Goal: Task Accomplishment & Management: Use online tool/utility

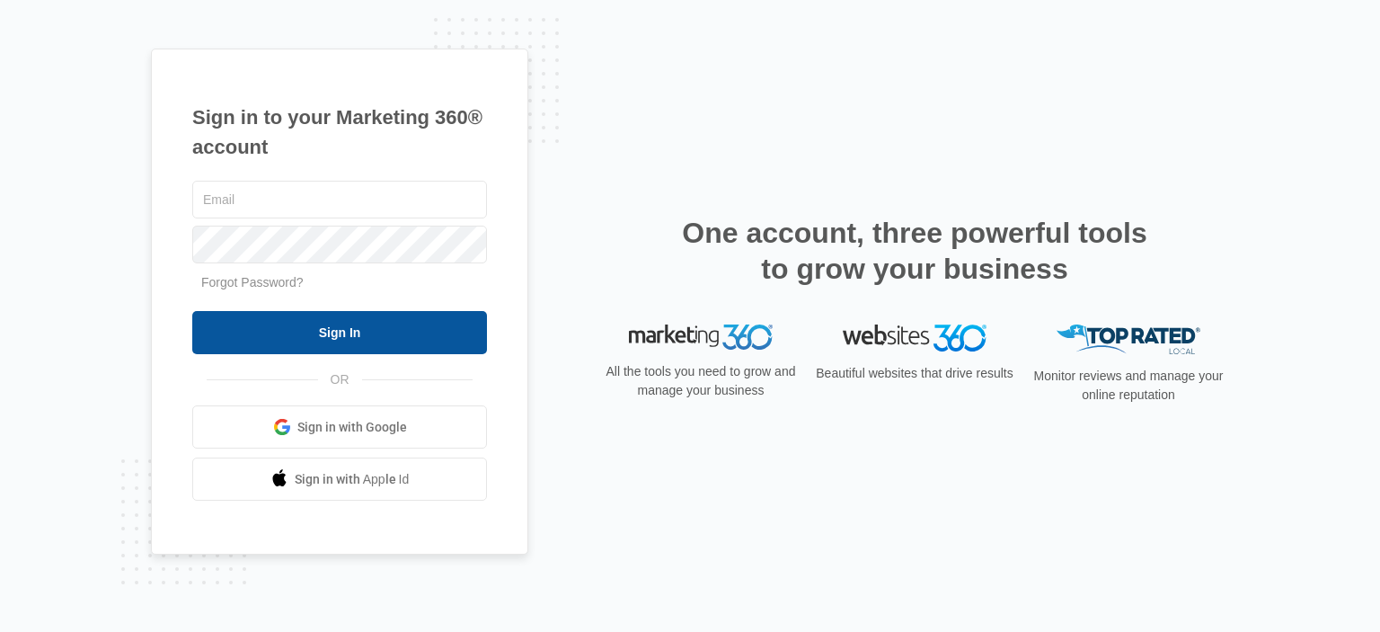
type input "[EMAIL_ADDRESS][DOMAIN_NAME]"
click at [348, 330] on input "Sign In" at bounding box center [339, 332] width 295 height 43
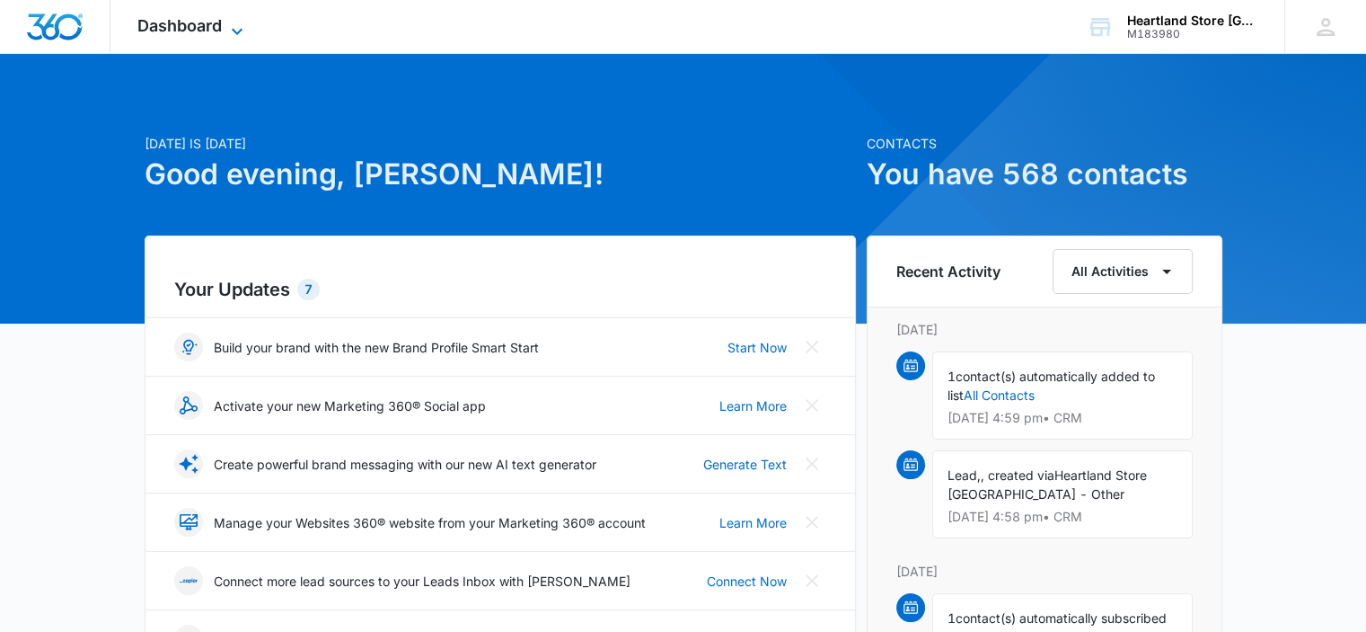
click at [187, 28] on span "Dashboard" at bounding box center [179, 25] width 84 height 19
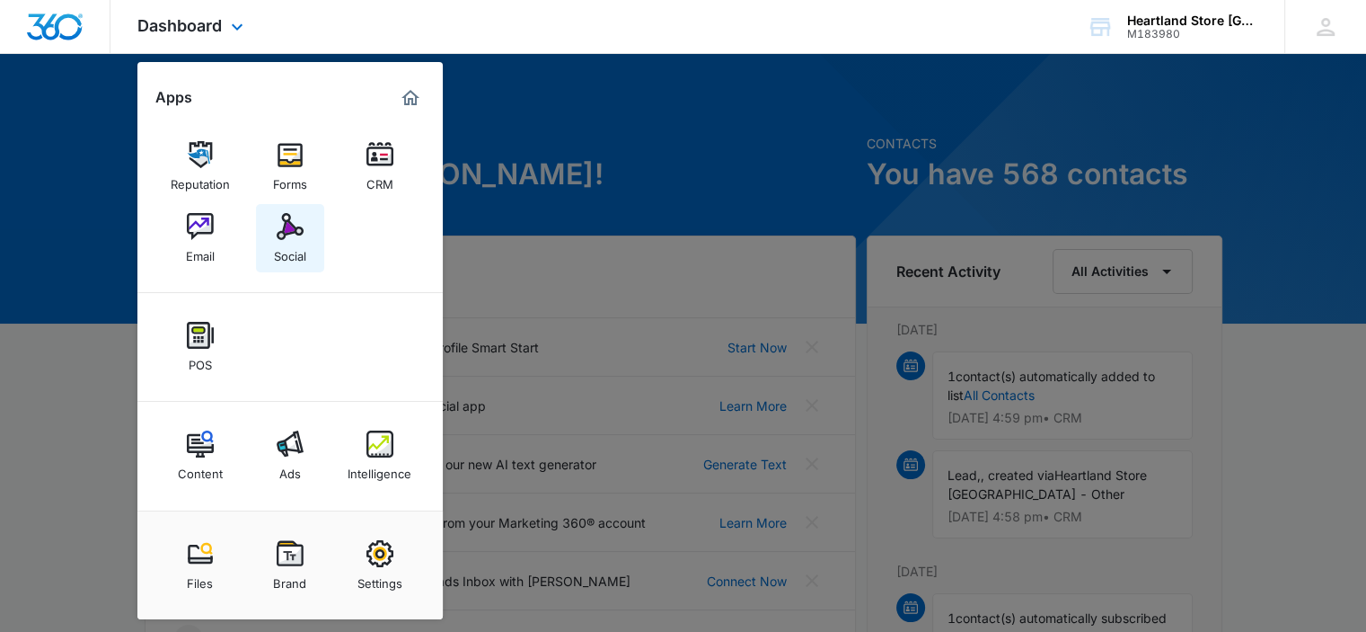
click at [303, 225] on link "Social" at bounding box center [290, 238] width 68 height 68
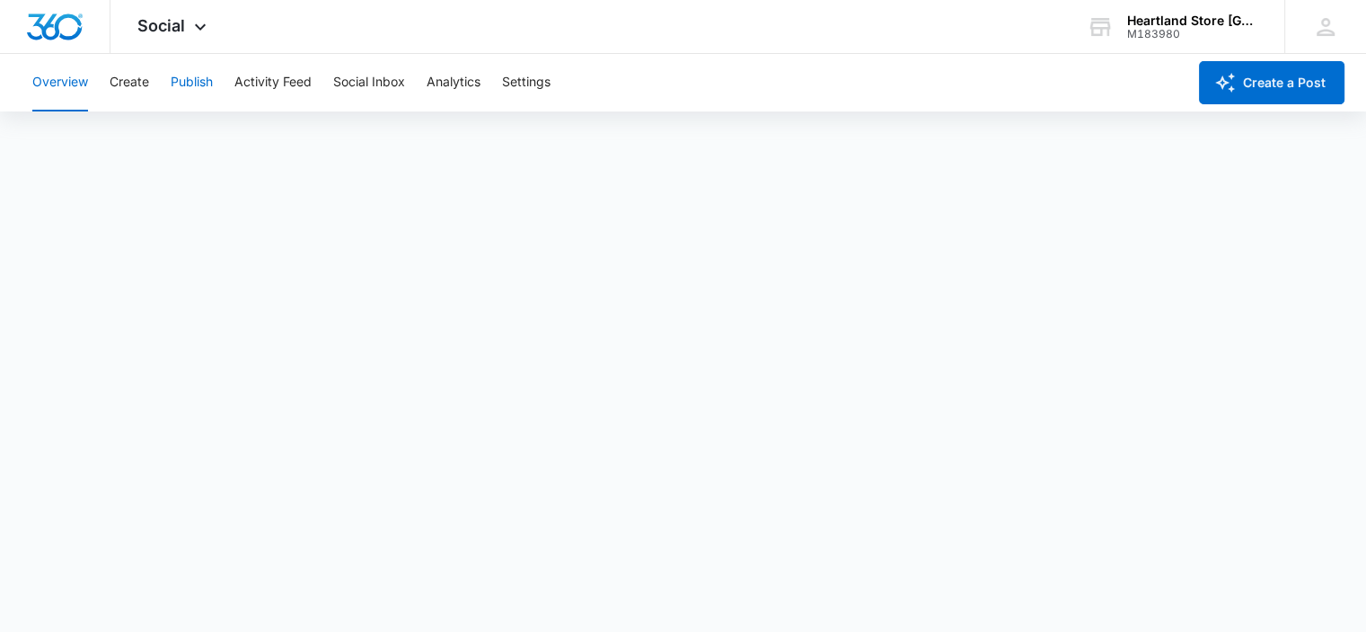
click at [187, 82] on button "Publish" at bounding box center [192, 82] width 42 height 57
click at [57, 79] on button "Overview" at bounding box center [60, 82] width 56 height 57
click at [205, 85] on button "Publish" at bounding box center [192, 82] width 42 height 57
click at [284, 79] on button "Activity Feed" at bounding box center [272, 82] width 77 height 57
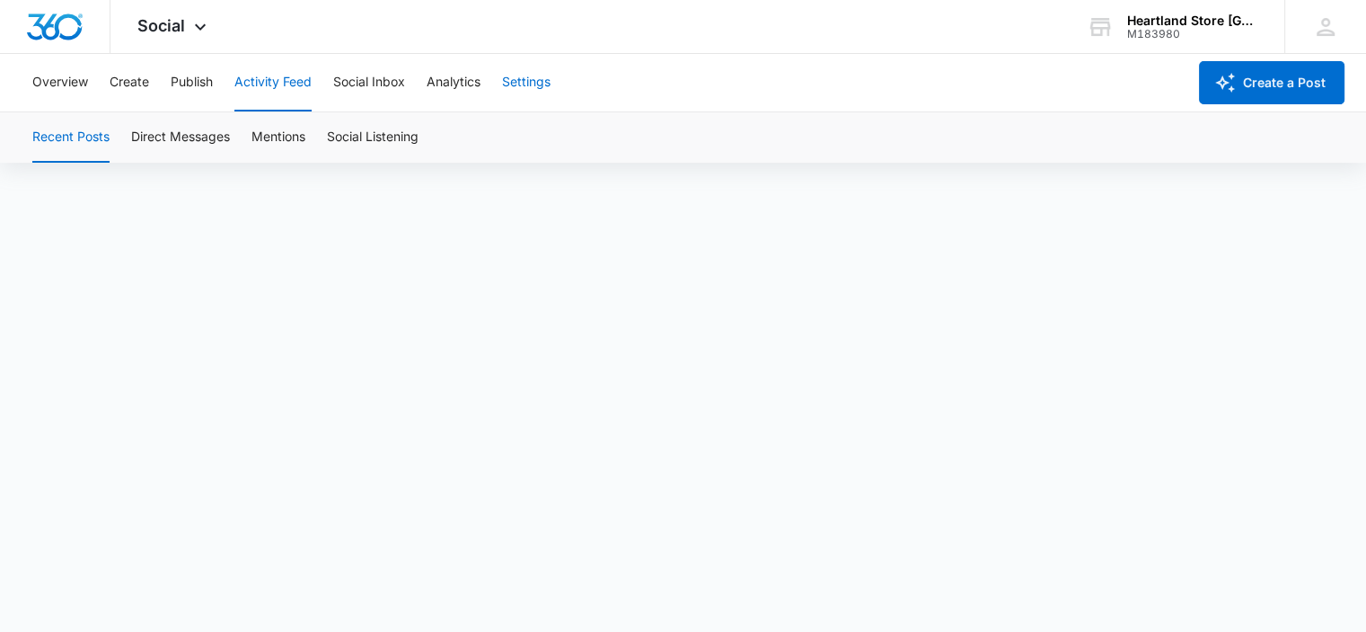
click at [519, 80] on button "Settings" at bounding box center [526, 82] width 49 height 57
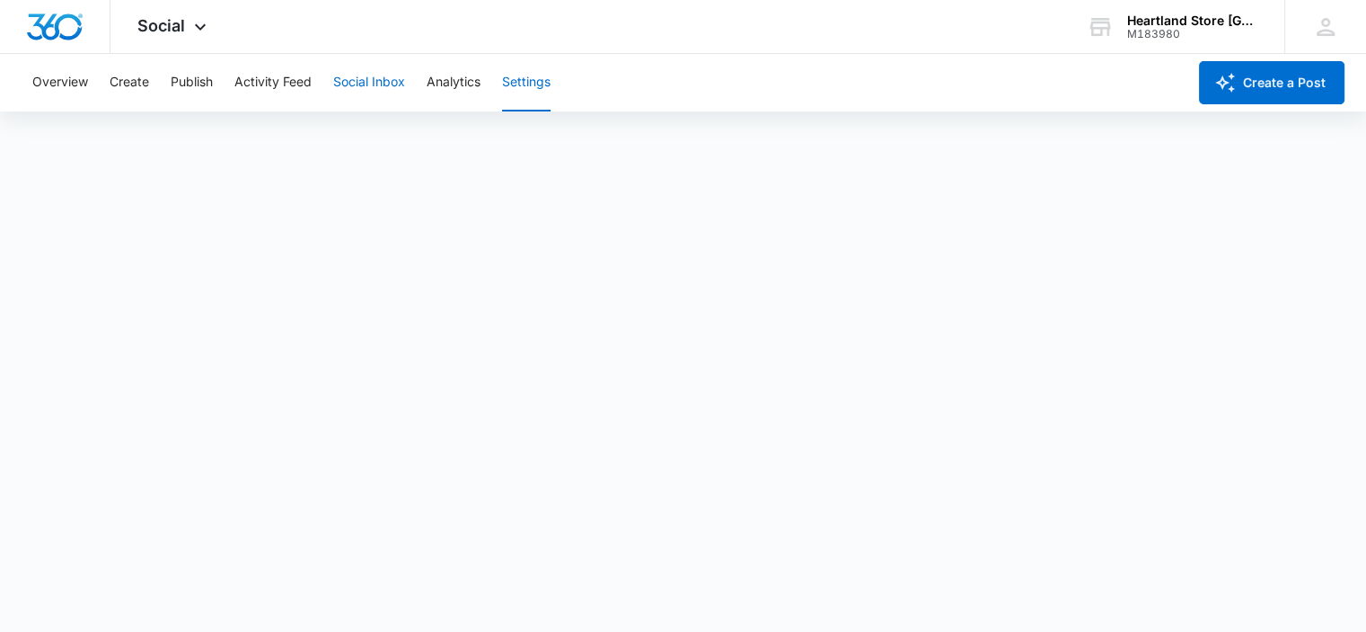
click at [399, 76] on button "Social Inbox" at bounding box center [369, 82] width 72 height 57
click at [457, 81] on button "Analytics" at bounding box center [454, 82] width 54 height 57
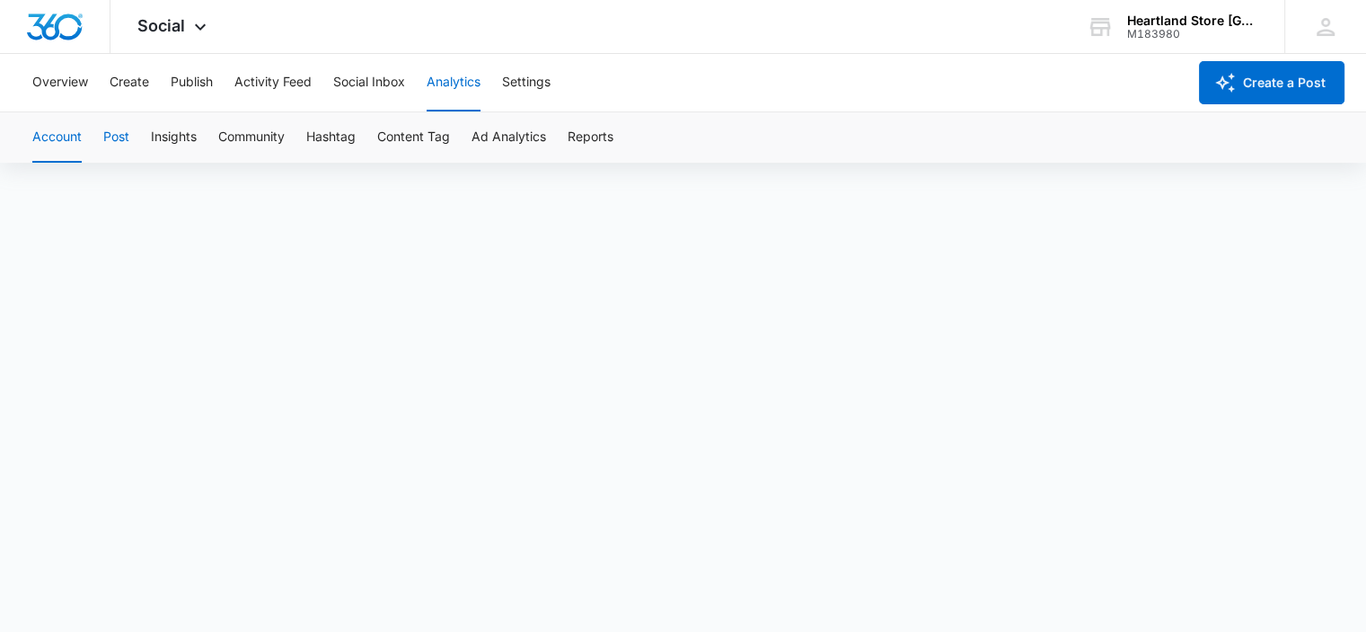
click at [124, 139] on button "Post" at bounding box center [116, 137] width 26 height 50
click at [64, 130] on button "Account" at bounding box center [56, 137] width 49 height 50
click at [68, 83] on button "Overview" at bounding box center [60, 82] width 56 height 57
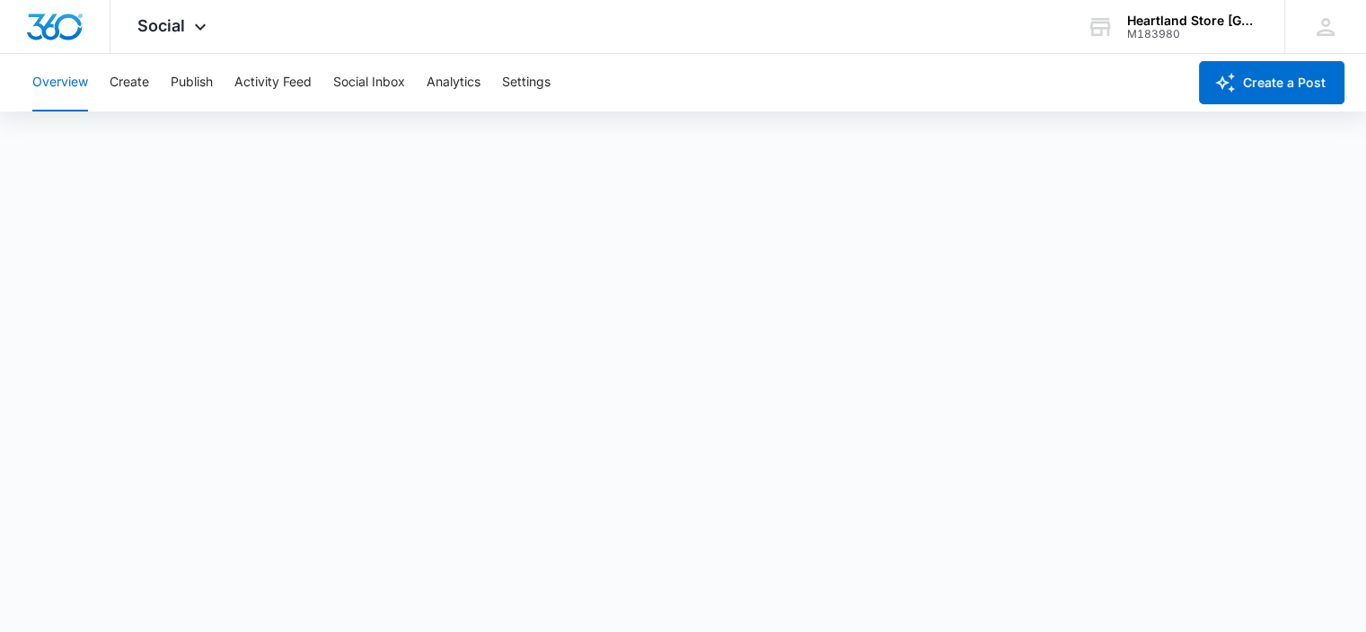
scroll to position [4, 0]
click at [207, 79] on button "Publish" at bounding box center [192, 82] width 42 height 57
